Goal: Check status: Check status

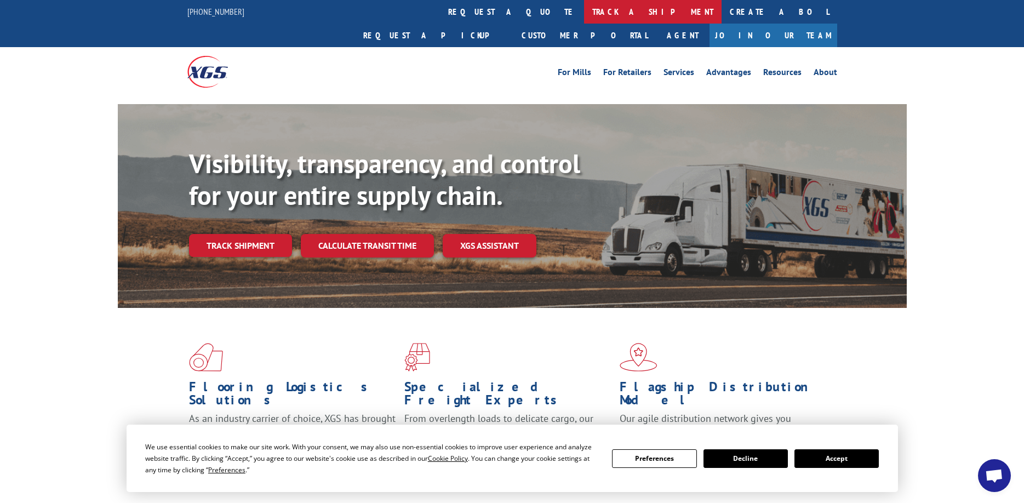
click at [584, 15] on link "track a shipment" at bounding box center [653, 12] width 138 height 24
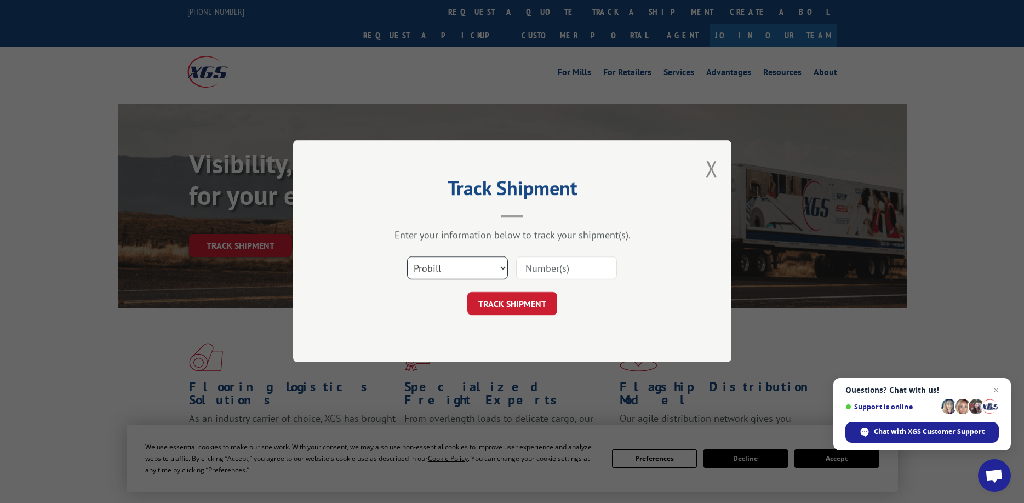
click at [499, 265] on select "Select category... Probill BOL PO" at bounding box center [457, 268] width 101 height 23
select select "bol"
click at [407, 257] on select "Select category... Probill BOL PO" at bounding box center [457, 268] width 101 height 23
click at [533, 263] on input at bounding box center [566, 268] width 101 height 23
paste input "C8673989"
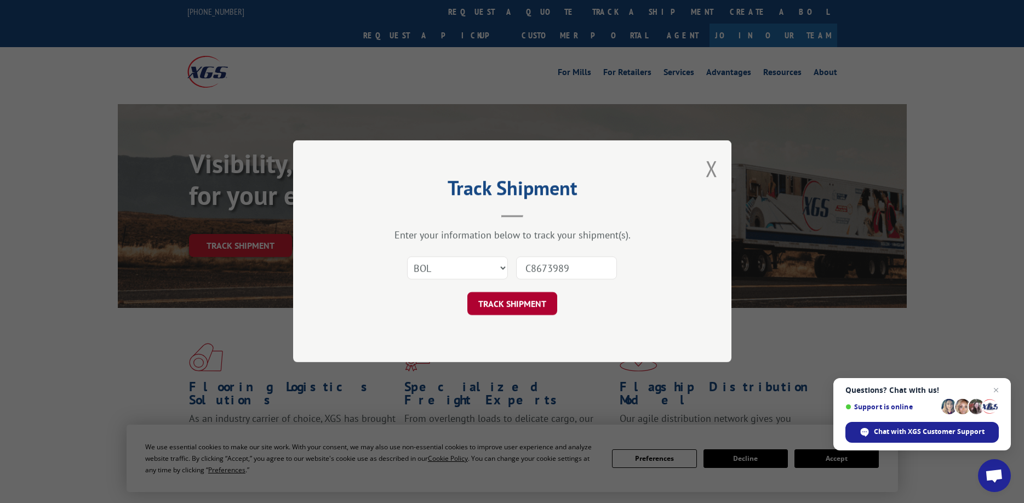
type input "C8673989"
click at [528, 304] on button "TRACK SHIPMENT" at bounding box center [512, 304] width 90 height 23
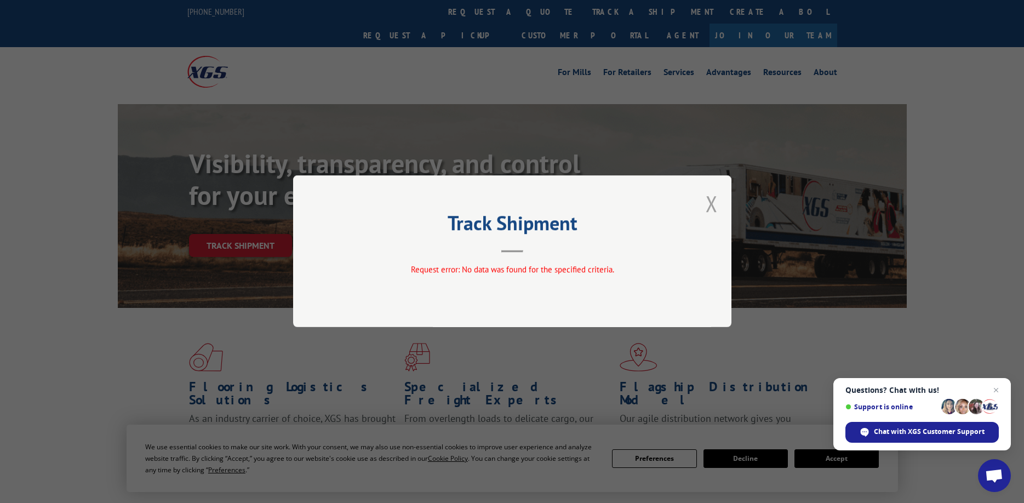
click at [713, 201] on button "Close modal" at bounding box center [712, 203] width 12 height 29
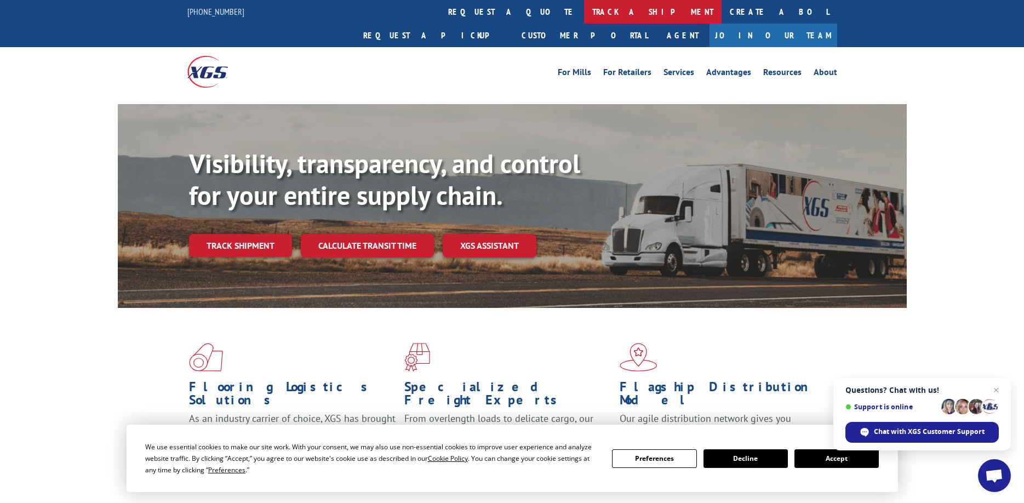
click at [584, 10] on link "track a shipment" at bounding box center [653, 12] width 138 height 24
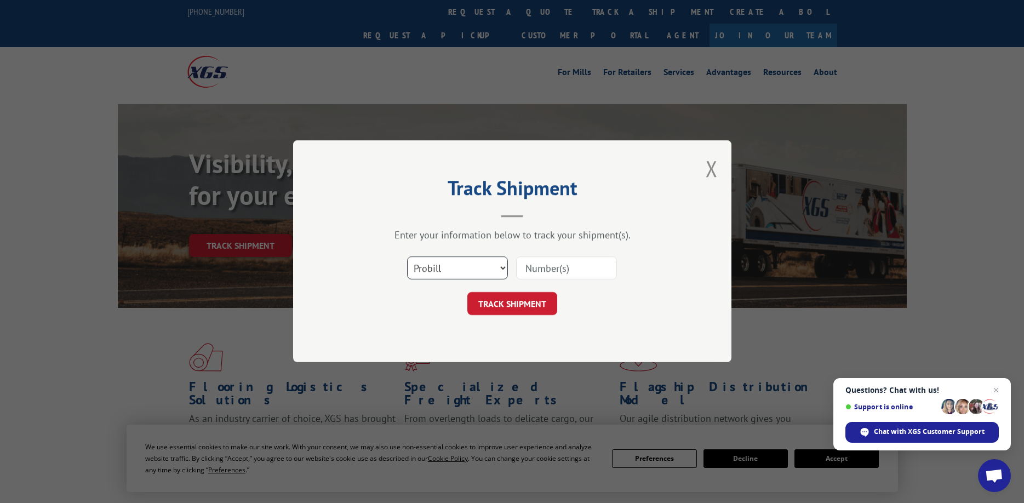
click at [488, 269] on select "Select category... Probill BOL PO" at bounding box center [457, 268] width 101 height 23
click at [536, 267] on input at bounding box center [566, 268] width 101 height 23
type input "C8673989"
click at [507, 305] on button "TRACK SHIPMENT" at bounding box center [512, 304] width 90 height 23
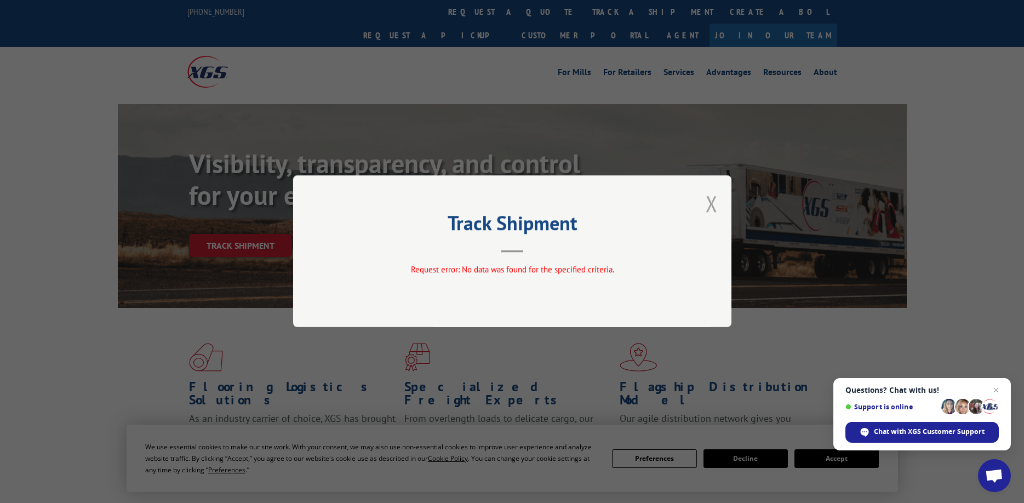
click at [709, 201] on button "Close modal" at bounding box center [712, 203] width 12 height 29
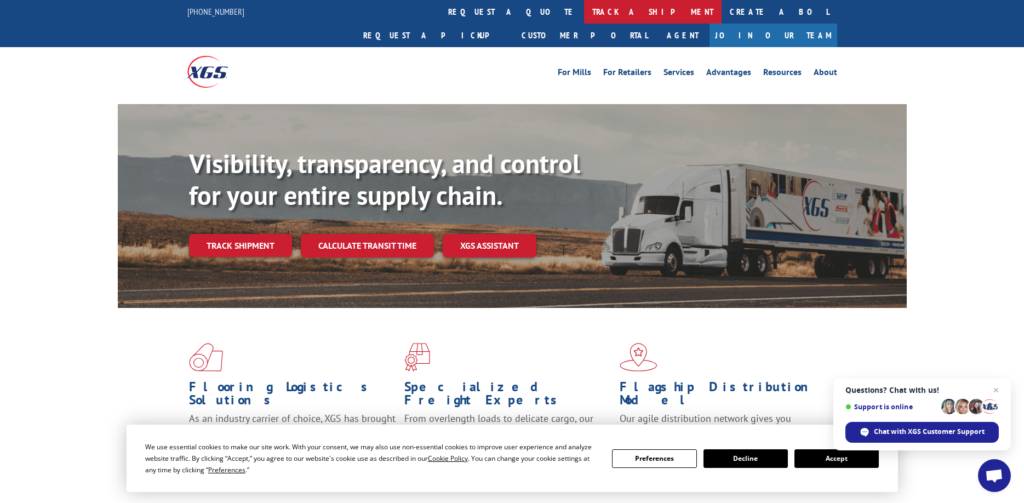
click at [584, 12] on link "track a shipment" at bounding box center [653, 12] width 138 height 24
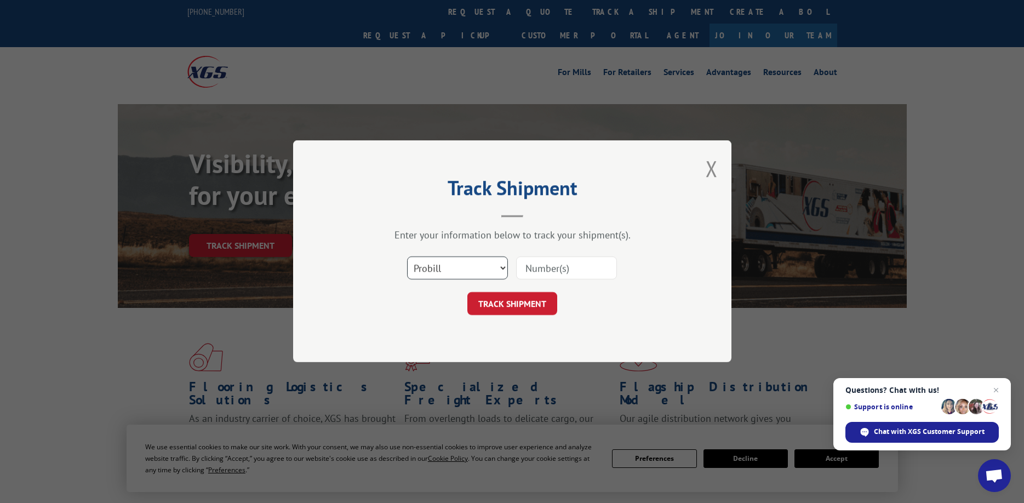
click at [487, 272] on select "Select category... Probill BOL PO" at bounding box center [457, 268] width 101 height 23
select select "bol"
click at [407, 257] on select "Select category... Probill BOL PO" at bounding box center [457, 268] width 101 height 23
click at [547, 273] on input at bounding box center [566, 268] width 101 height 23
paste input "1705397569"
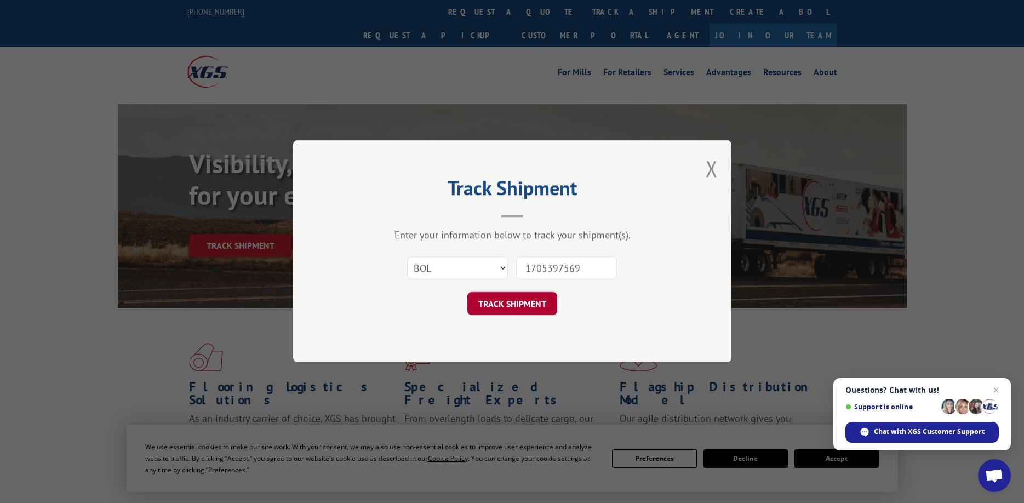
type input "1705397569"
click at [524, 303] on button "TRACK SHIPMENT" at bounding box center [512, 304] width 90 height 23
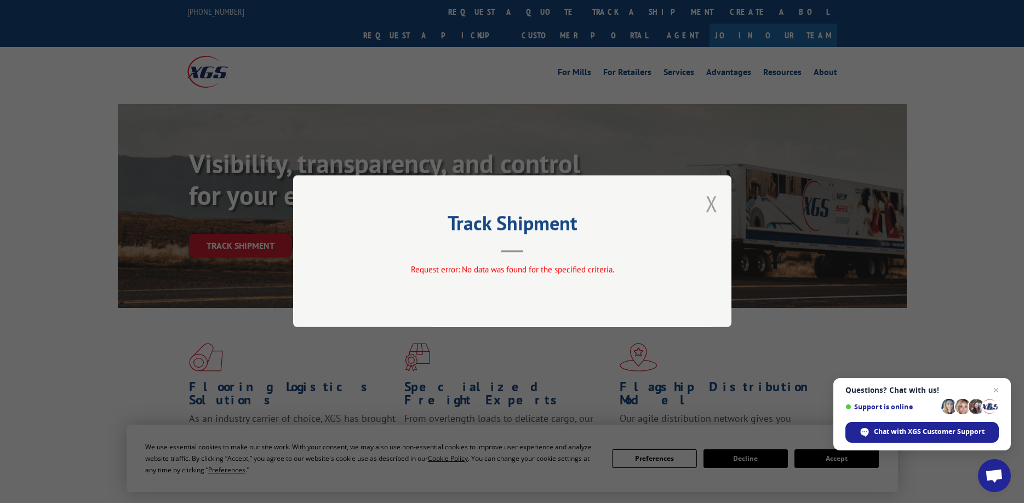
click at [709, 202] on button "Close modal" at bounding box center [712, 203] width 12 height 29
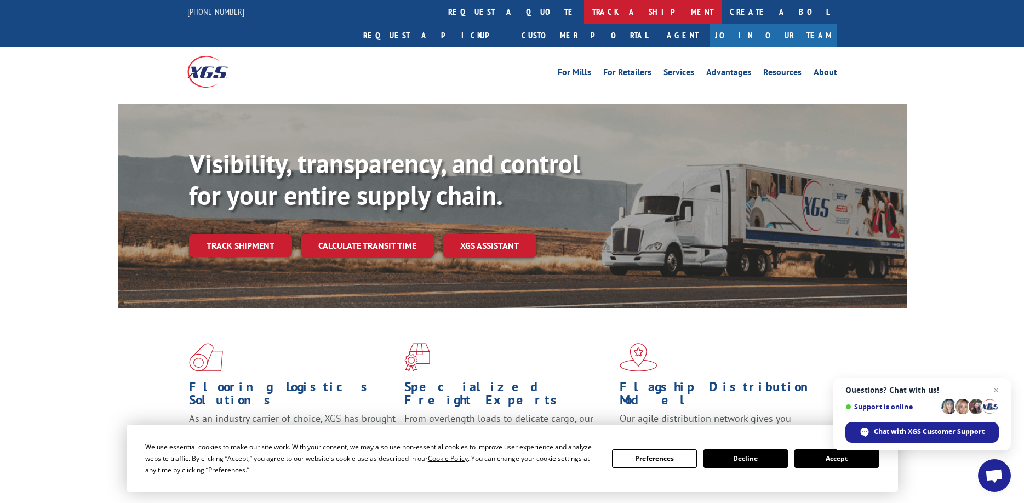
click at [584, 9] on link "track a shipment" at bounding box center [653, 12] width 138 height 24
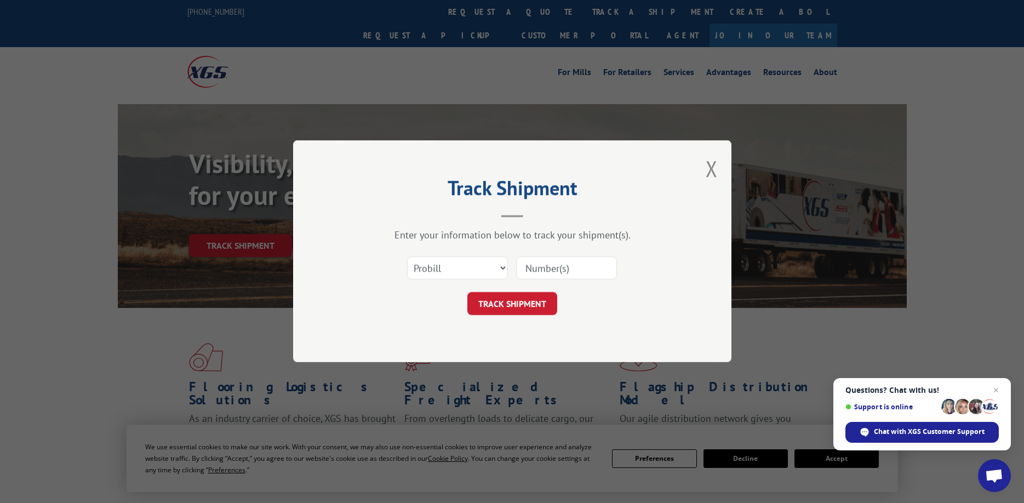
click at [531, 263] on input at bounding box center [566, 268] width 101 height 23
click at [502, 267] on select "Select category... Probill BOL PO" at bounding box center [457, 268] width 101 height 23
select select "bol"
click at [407, 257] on select "Select category... Probill BOL PO" at bounding box center [457, 268] width 101 height 23
click at [563, 270] on input at bounding box center [566, 268] width 101 height 23
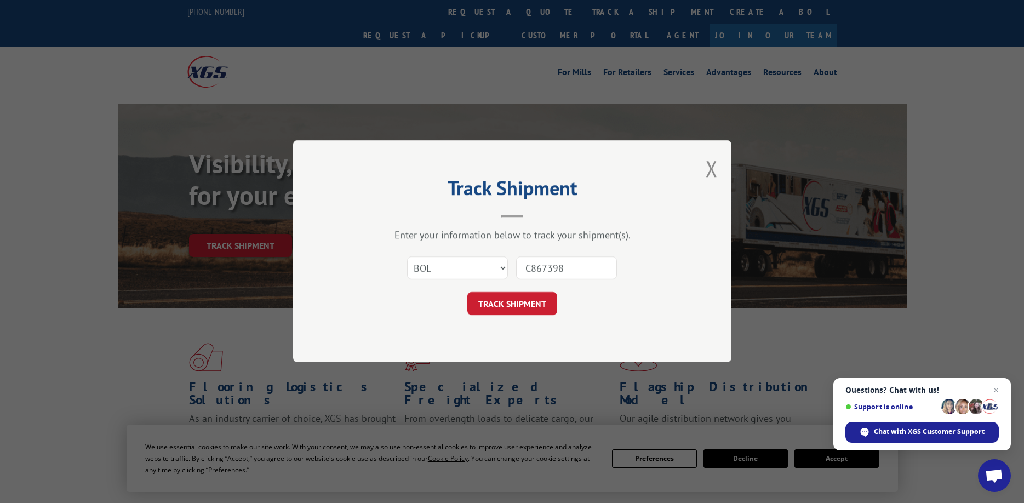
type input "C8673989"
click button "TRACK SHIPMENT" at bounding box center [512, 304] width 90 height 23
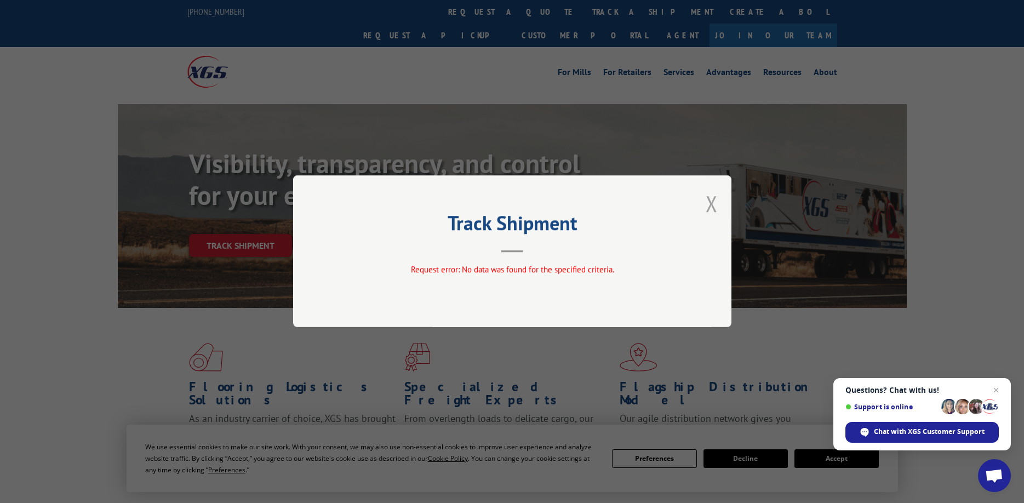
click at [714, 205] on button "Close modal" at bounding box center [712, 203] width 12 height 29
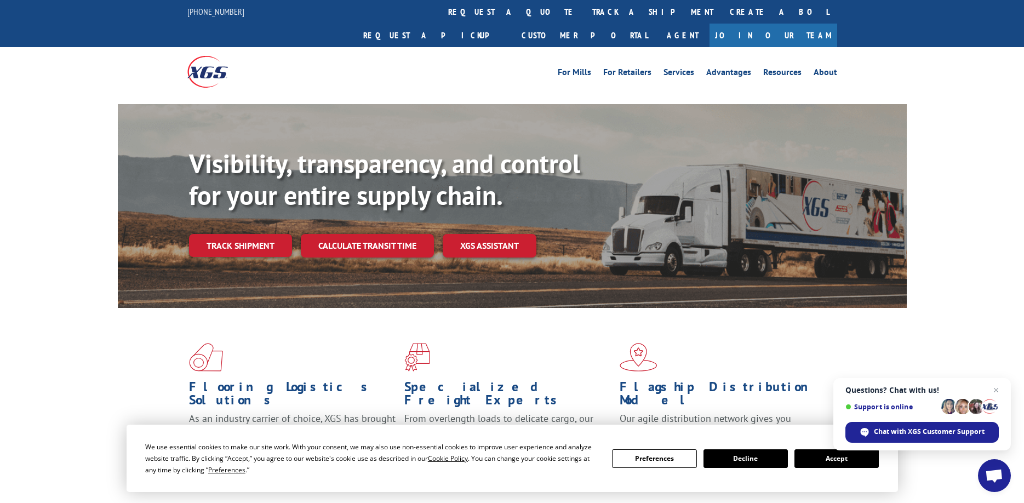
click at [835, 457] on button "Accept" at bounding box center [837, 458] width 84 height 19
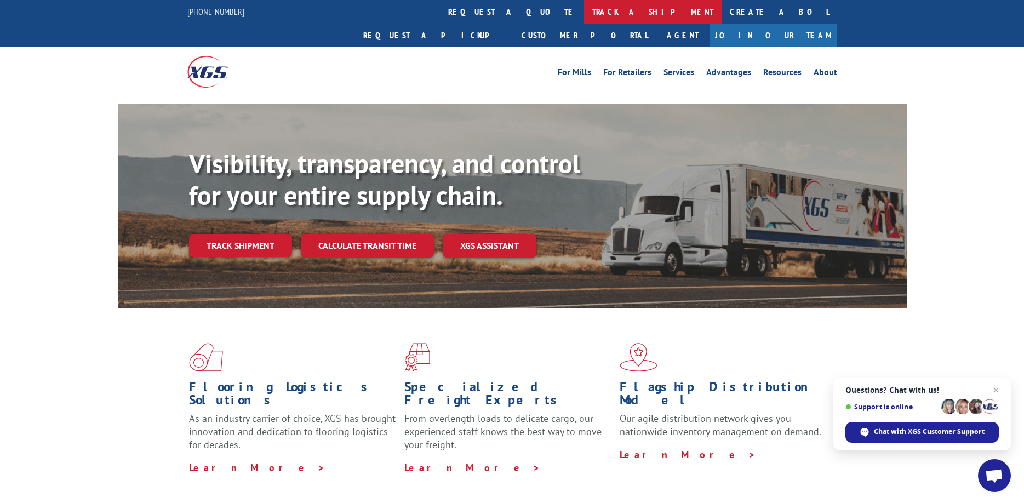
click at [584, 7] on link "track a shipment" at bounding box center [653, 12] width 138 height 24
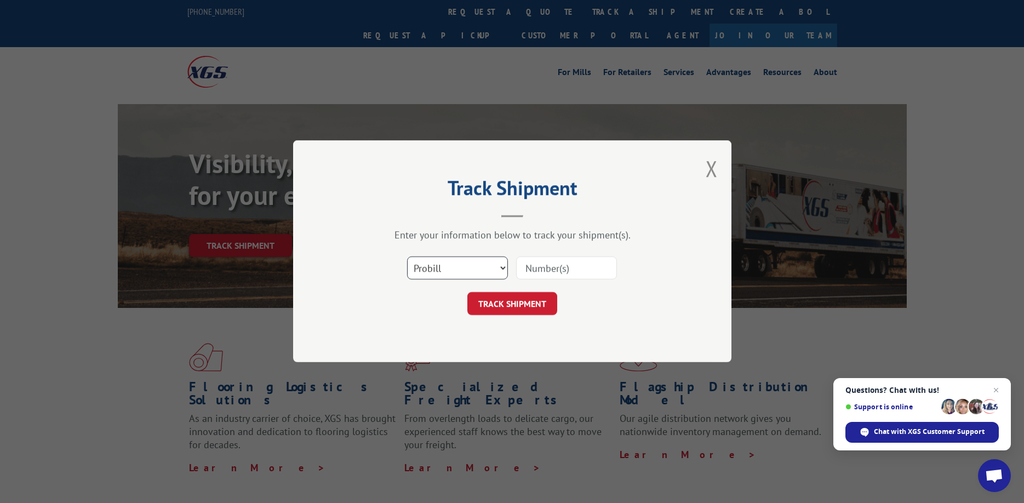
click at [457, 269] on select "Select category... Probill BOL PO" at bounding box center [457, 268] width 101 height 23
click at [407, 257] on select "Select category... Probill BOL PO" at bounding box center [457, 268] width 101 height 23
click at [532, 271] on input at bounding box center [566, 268] width 101 height 23
type input "C8673989"
click at [513, 302] on button "TRACK SHIPMENT" at bounding box center [512, 304] width 90 height 23
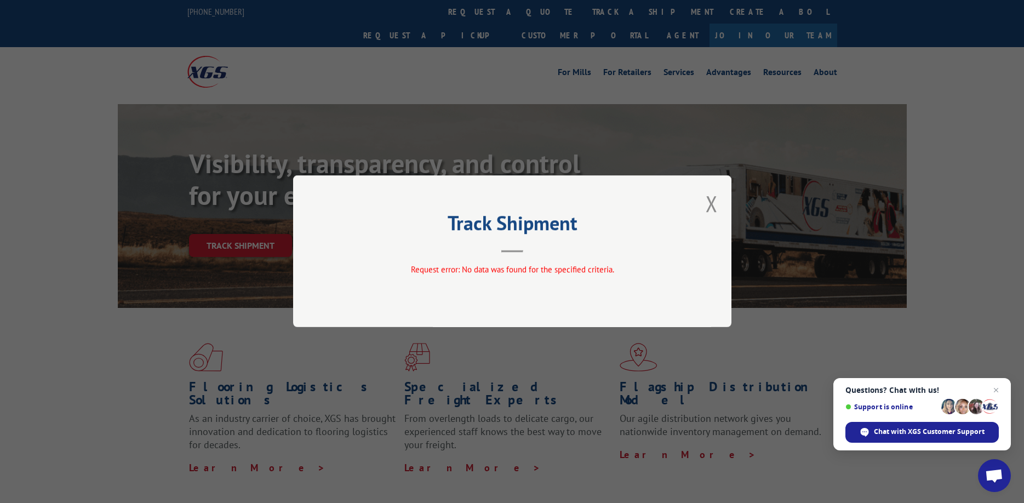
drag, startPoint x: 713, startPoint y: 200, endPoint x: 716, endPoint y: 186, distance: 14.5
click at [713, 200] on button "Close modal" at bounding box center [712, 203] width 12 height 29
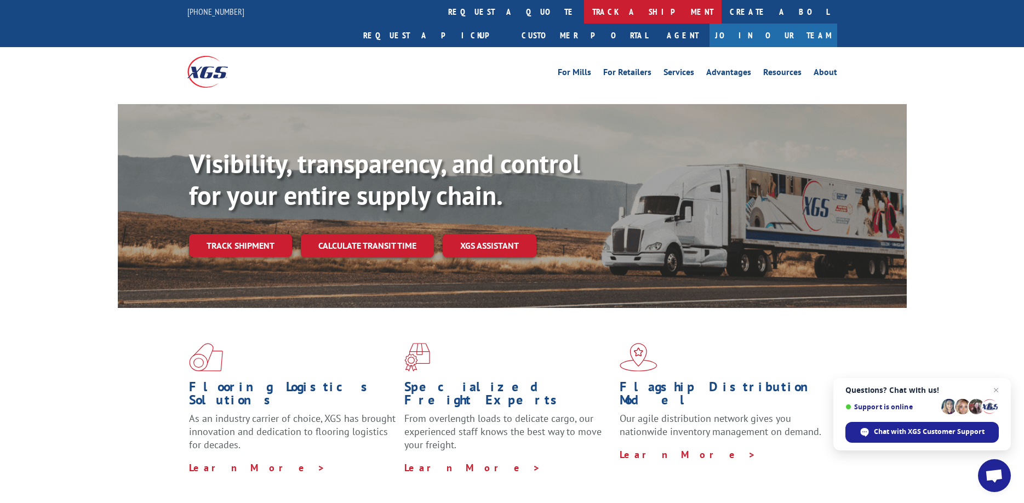
drag, startPoint x: 461, startPoint y: 10, endPoint x: 442, endPoint y: 29, distance: 26.7
click at [584, 10] on link "track a shipment" at bounding box center [653, 12] width 138 height 24
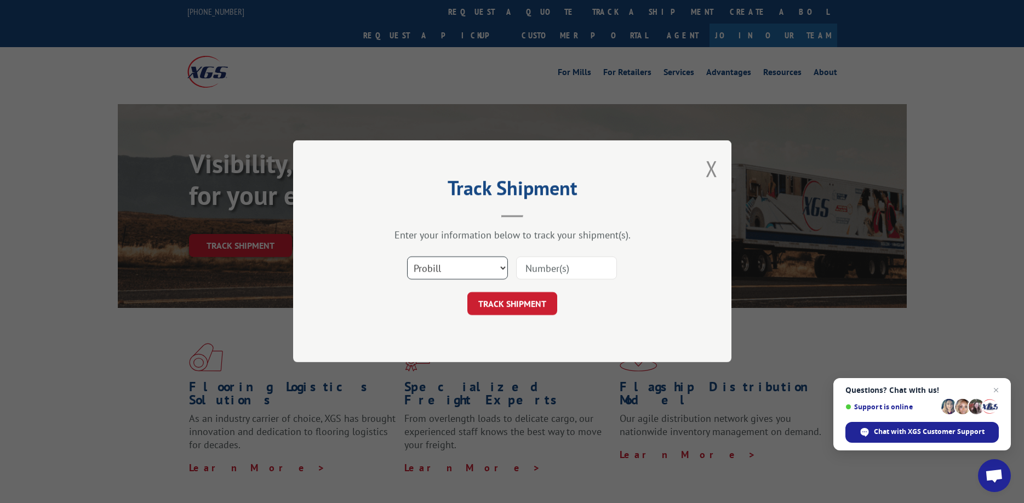
click at [497, 270] on select "Select category... Probill BOL PO" at bounding box center [457, 268] width 101 height 23
select select "bol"
click at [407, 257] on select "Select category... Probill BOL PO" at bounding box center [457, 268] width 101 height 23
click at [558, 263] on input at bounding box center [566, 268] width 101 height 23
type input "531072058"
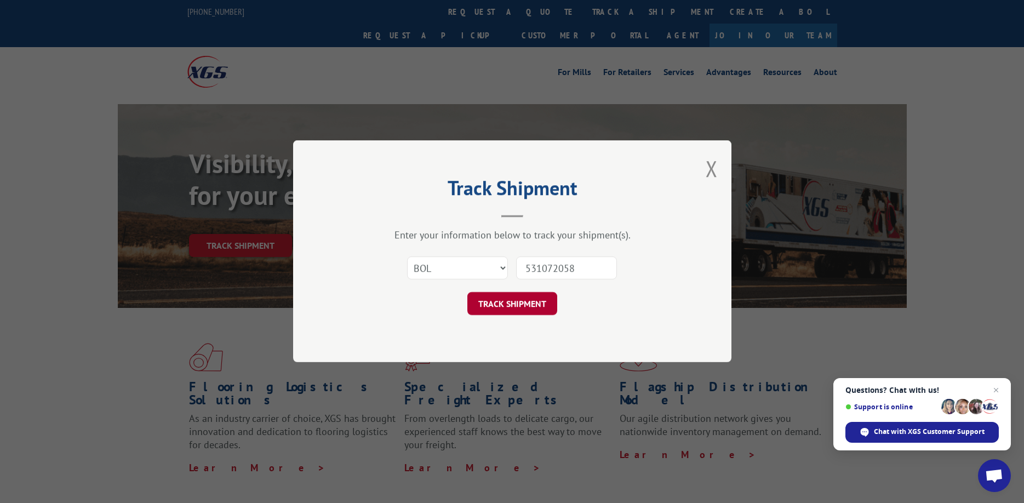
click at [497, 304] on button "TRACK SHIPMENT" at bounding box center [512, 304] width 90 height 23
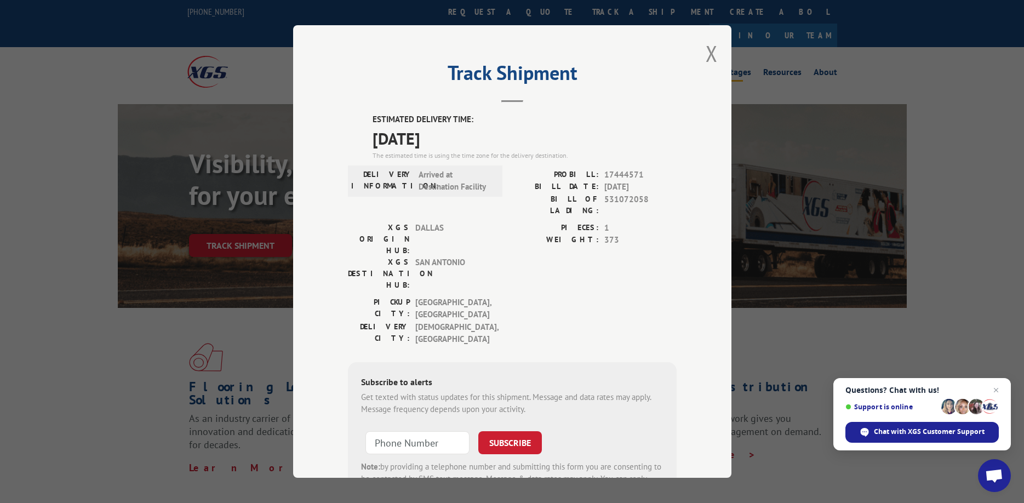
click at [710, 53] on button "Close modal" at bounding box center [712, 53] width 12 height 29
